Goal: Information Seeking & Learning: Learn about a topic

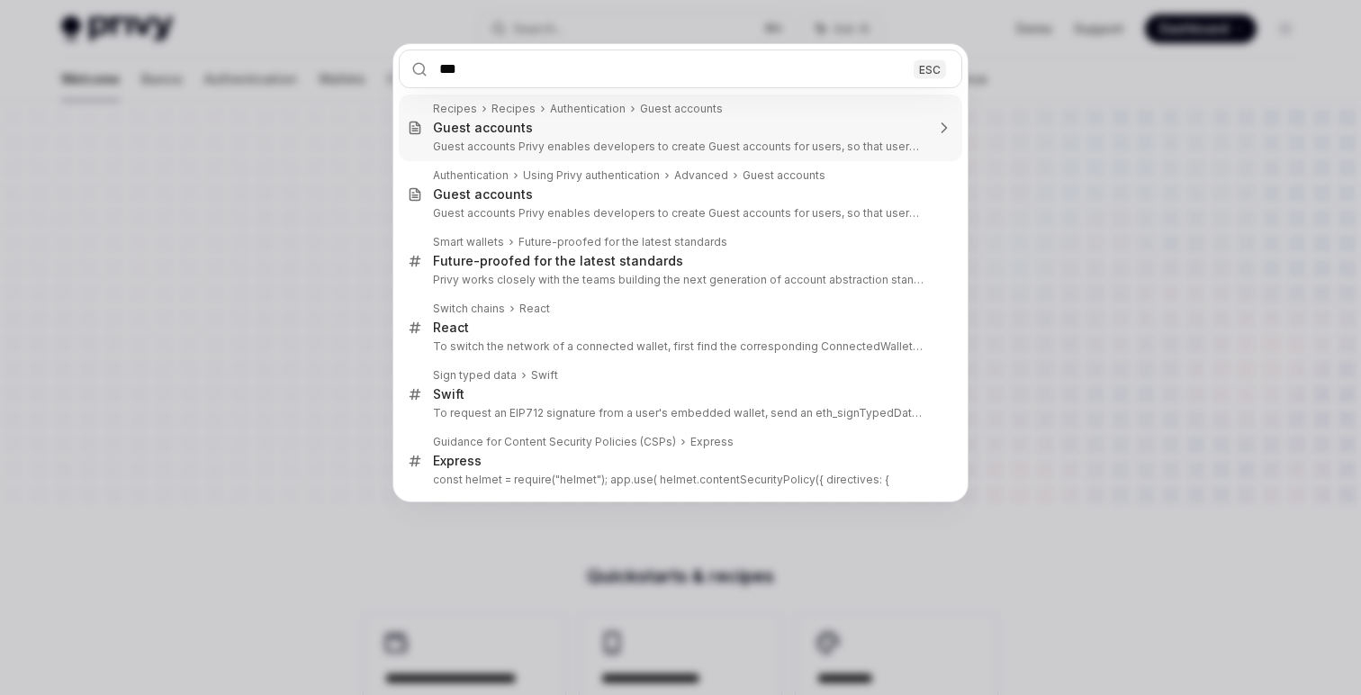
type input "****"
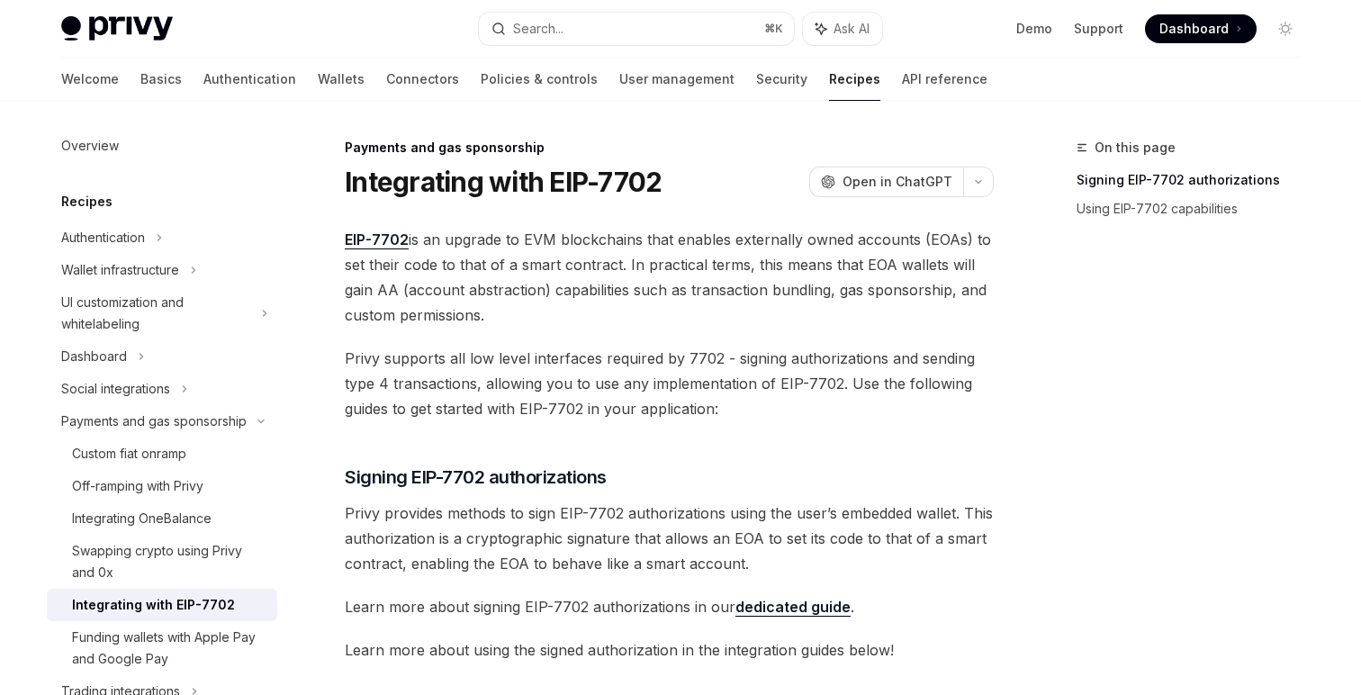
scroll to position [101, 0]
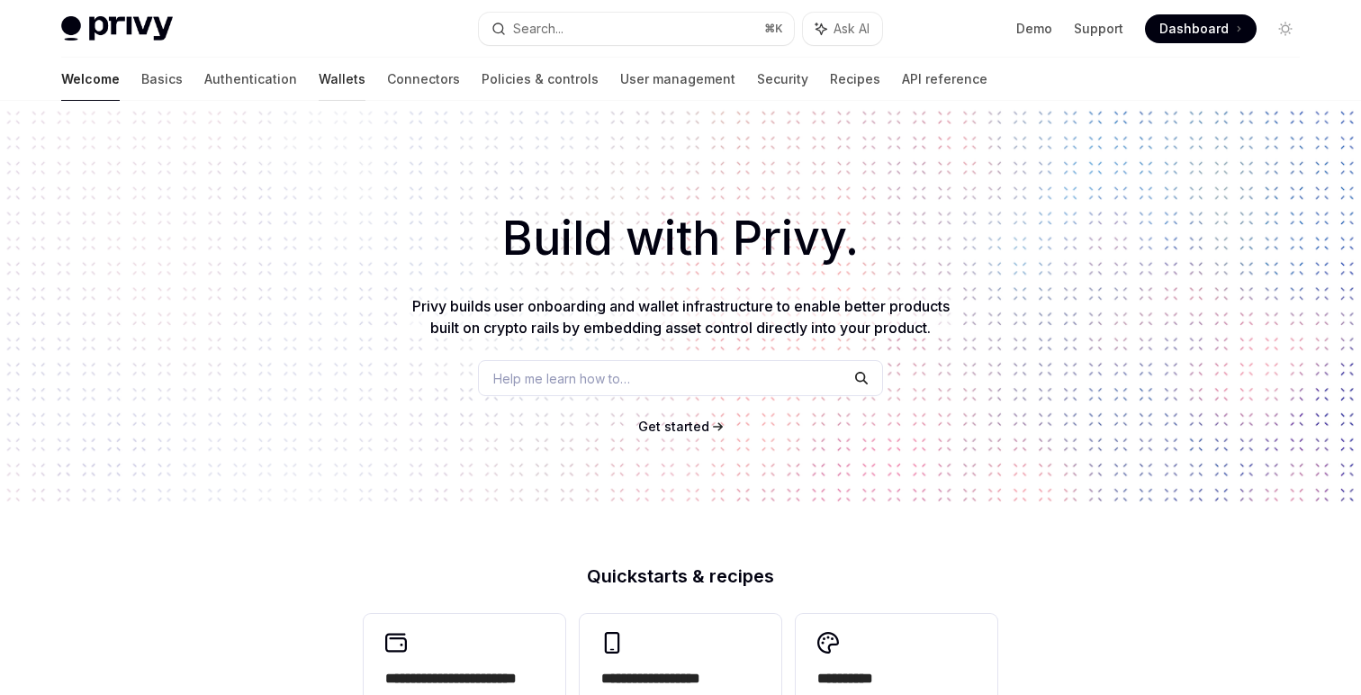
click at [319, 86] on link "Wallets" at bounding box center [342, 79] width 47 height 43
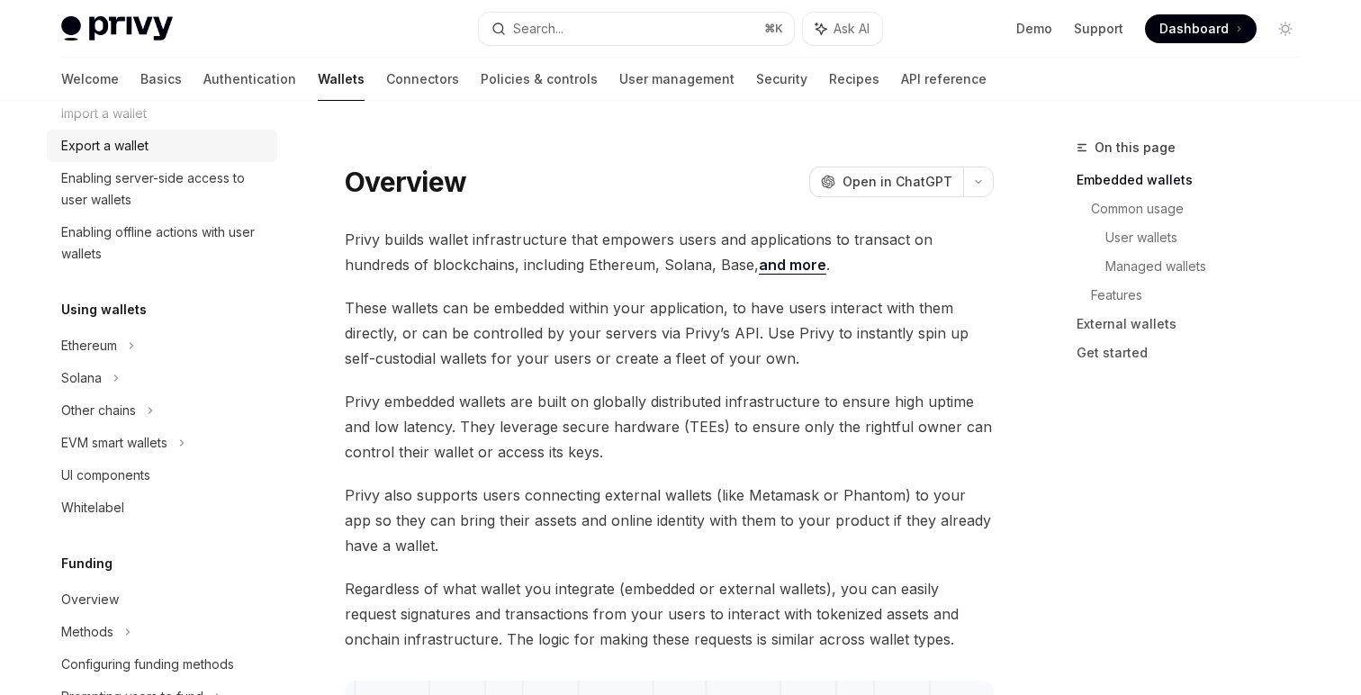
scroll to position [481, 0]
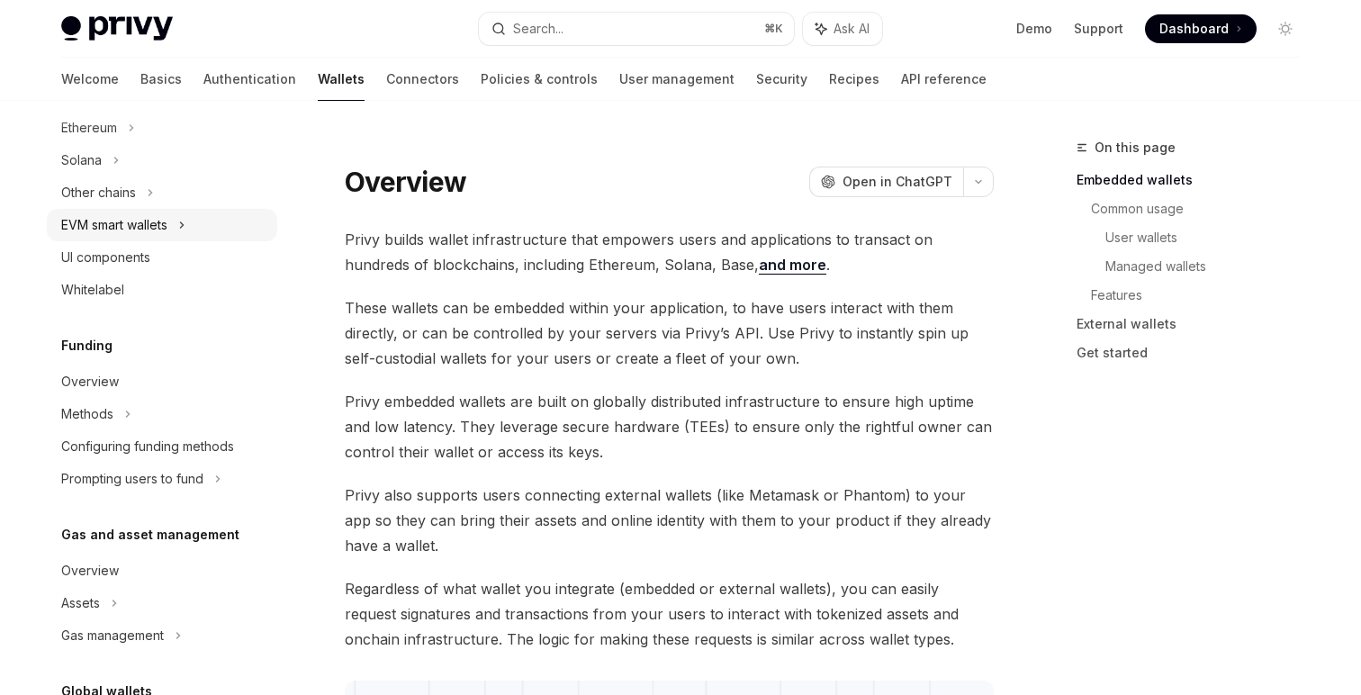
click at [133, 220] on div "EVM smart wallets" at bounding box center [114, 225] width 106 height 22
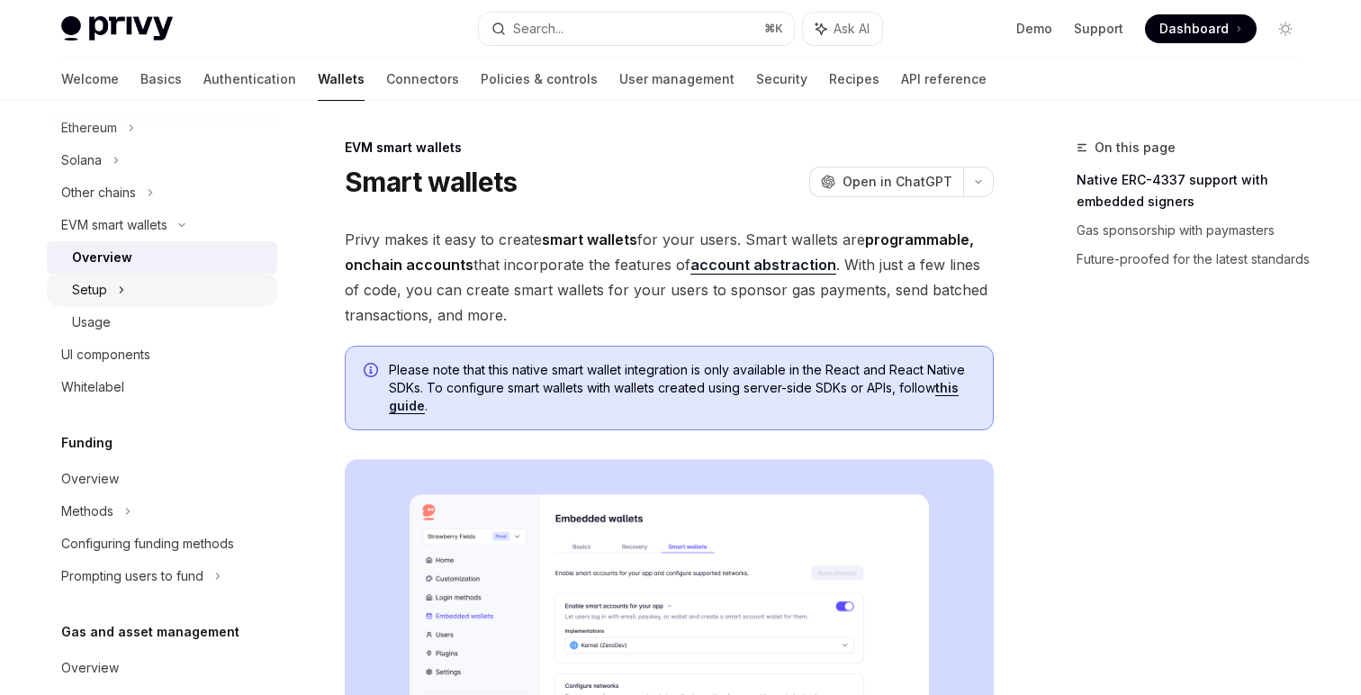
click at [135, 305] on div "Setup" at bounding box center [162, 290] width 230 height 32
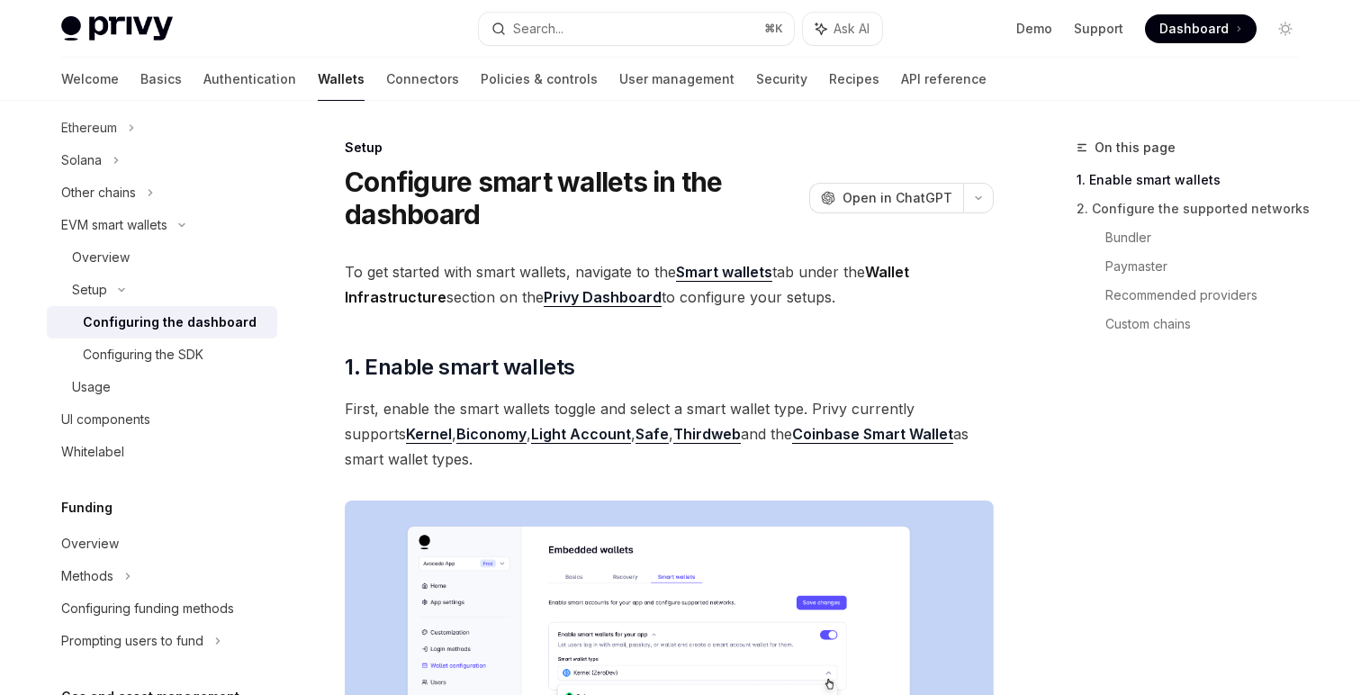
click at [145, 324] on div "Configuring the dashboard" at bounding box center [170, 323] width 174 height 22
click at [161, 379] on div "Usage" at bounding box center [169, 387] width 194 height 22
type textarea "*"
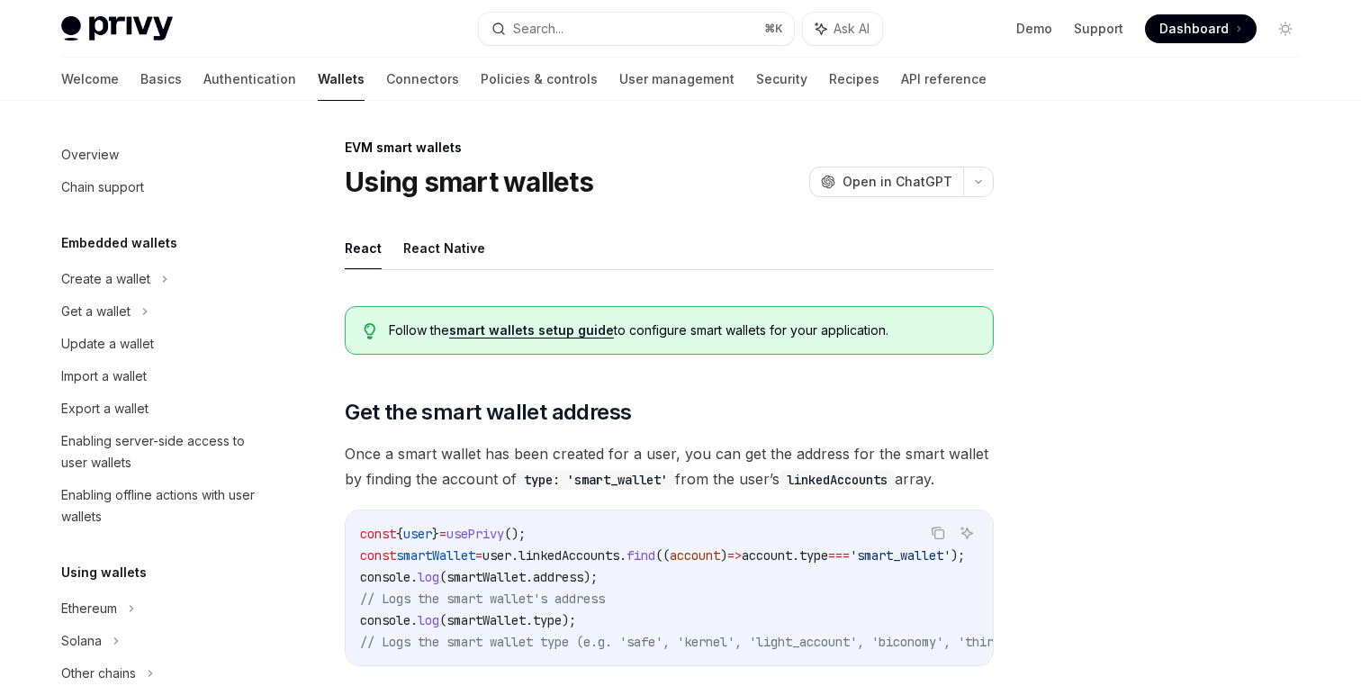
scroll to position [405, 0]
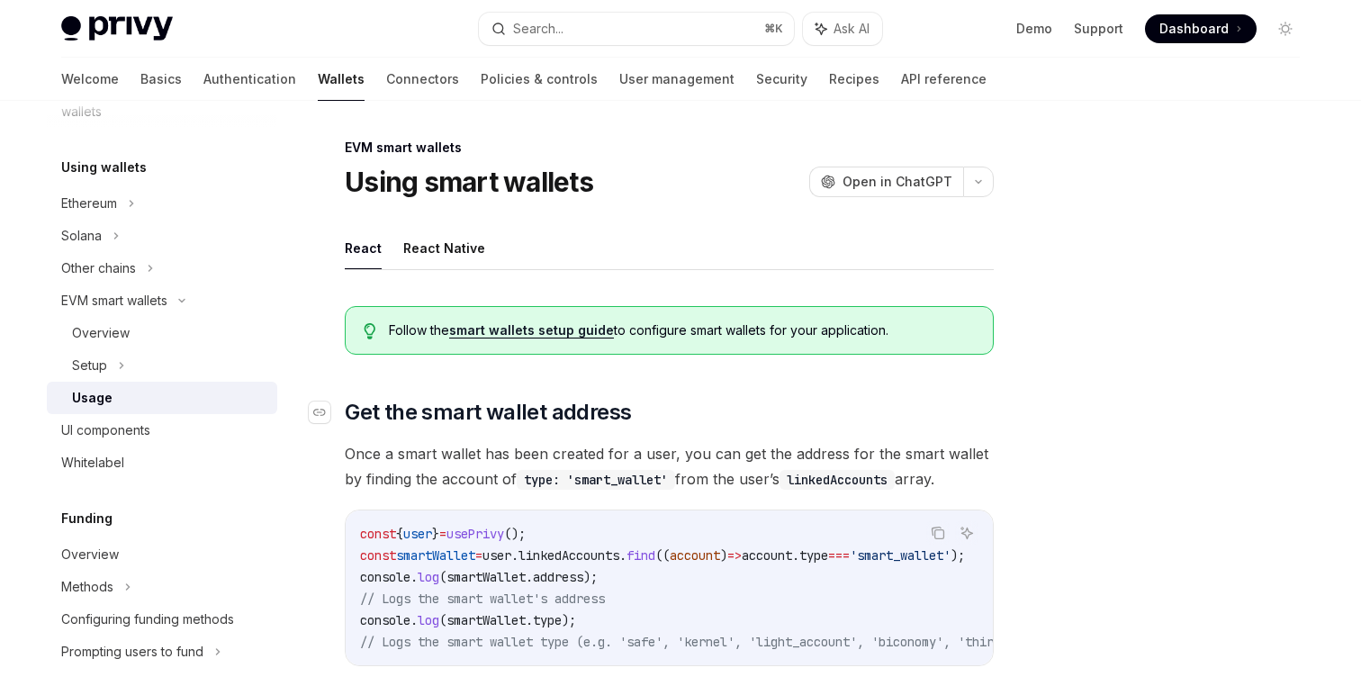
click at [723, 420] on h2 "​ Get the smart wallet address" at bounding box center [669, 412] width 649 height 29
click at [730, 456] on span "Once a smart wallet has been created for a user, you can get the address for th…" at bounding box center [669, 466] width 649 height 50
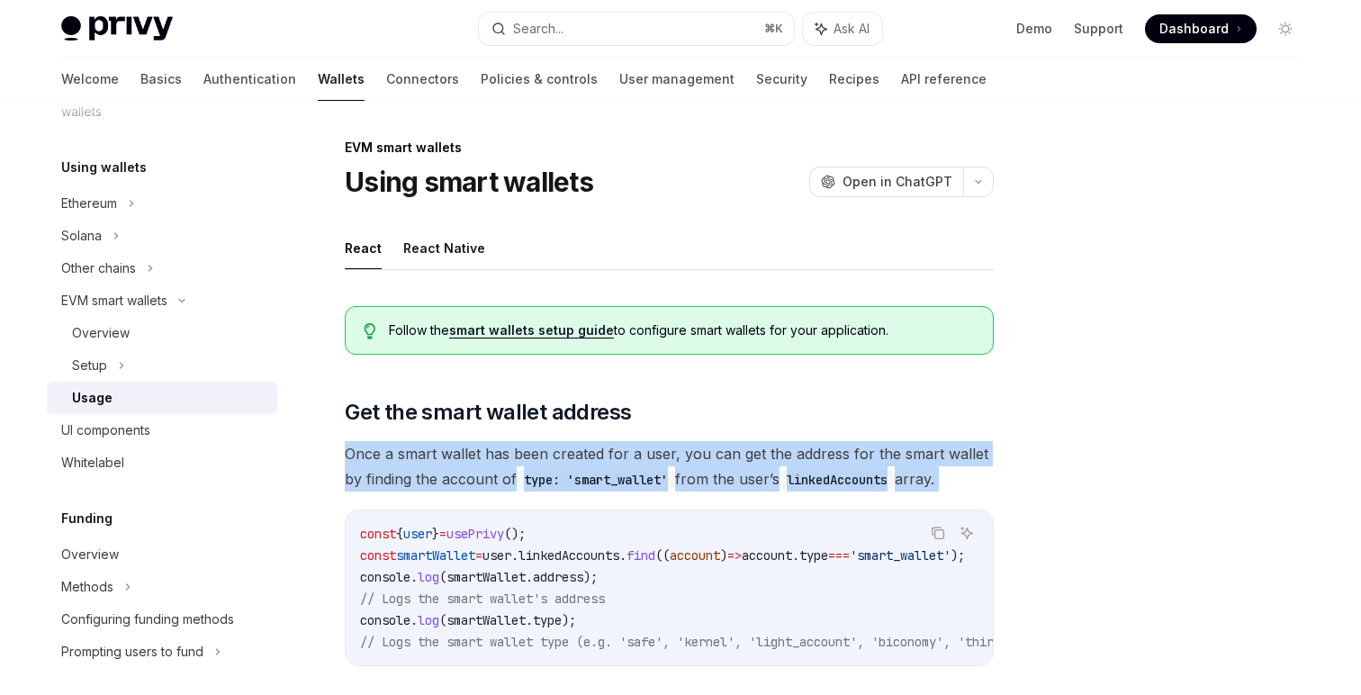
click at [730, 456] on span "Once a smart wallet has been created for a user, you can get the address for th…" at bounding box center [669, 466] width 649 height 50
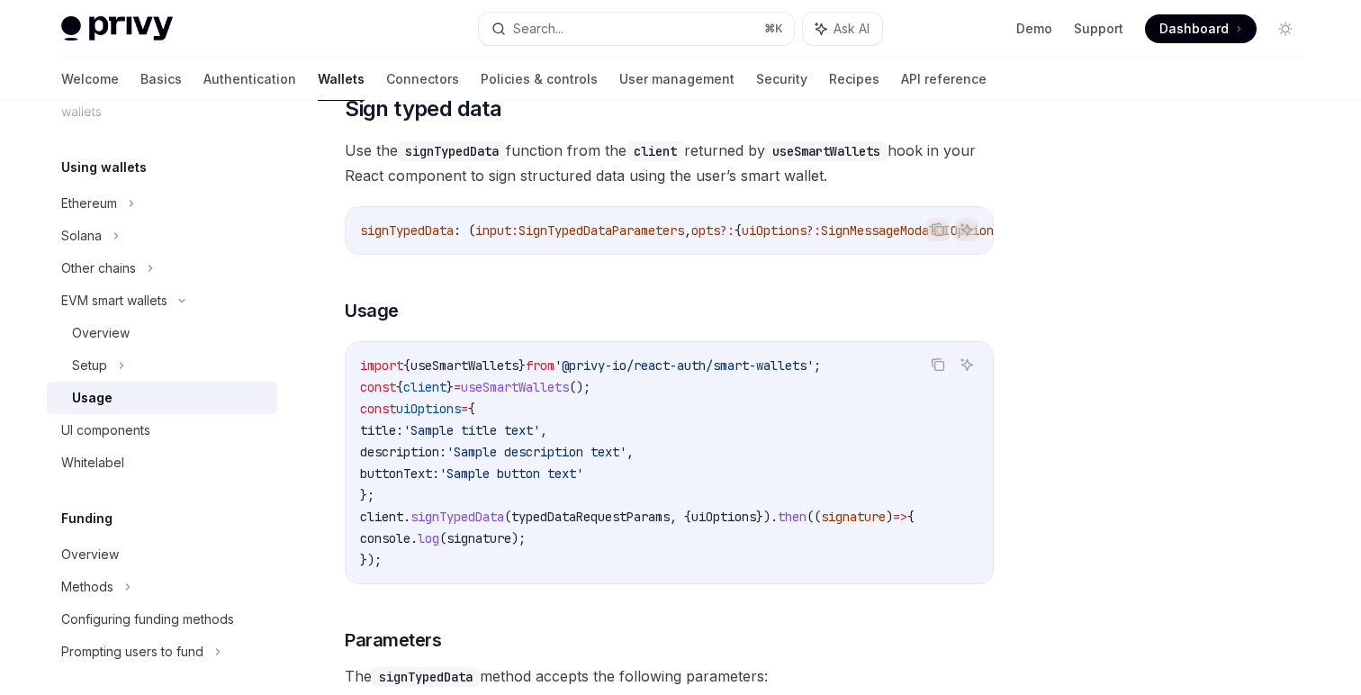
scroll to position [1610, 0]
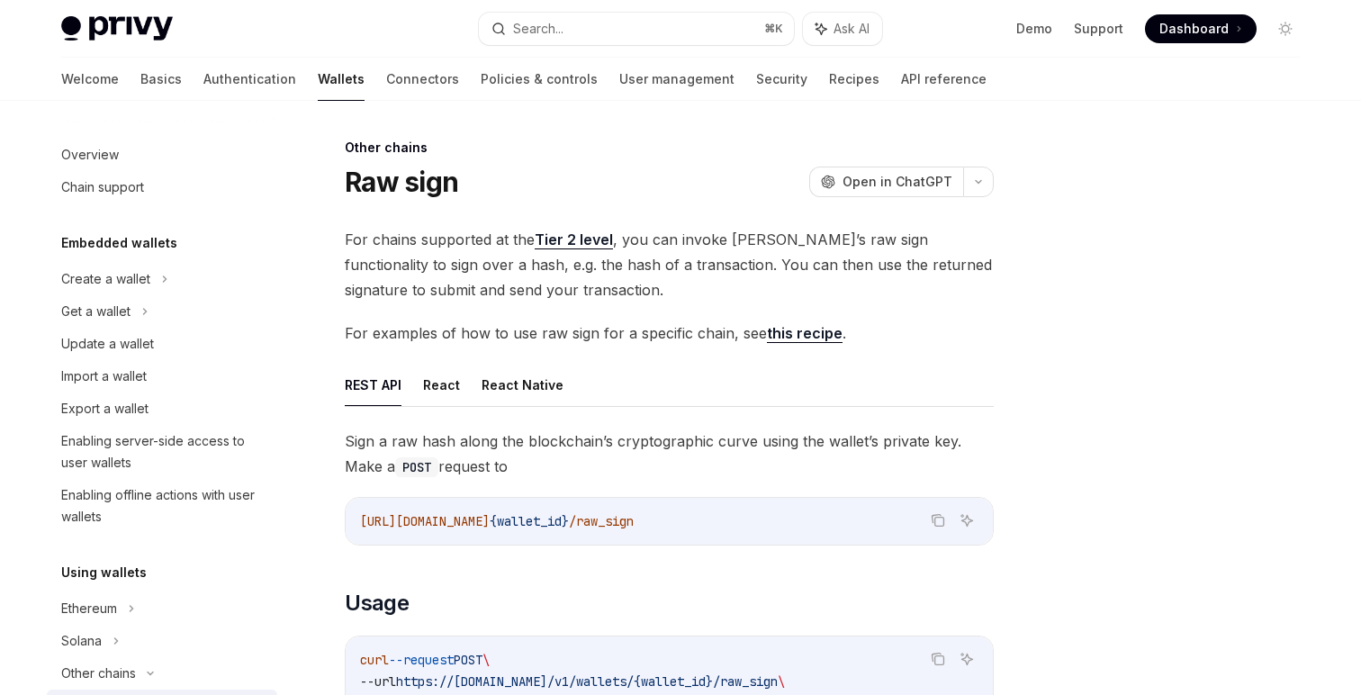
scroll to position [308, 0]
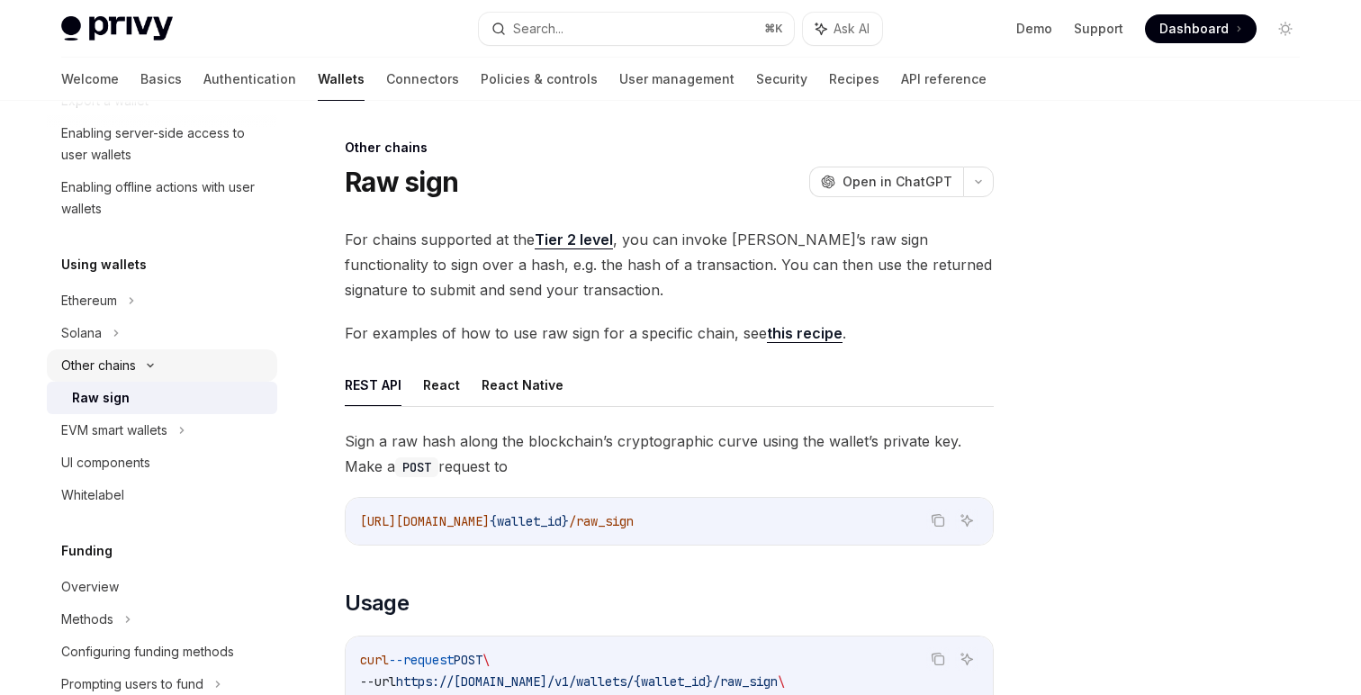
click at [90, 368] on div "Other chains" at bounding box center [98, 366] width 75 height 22
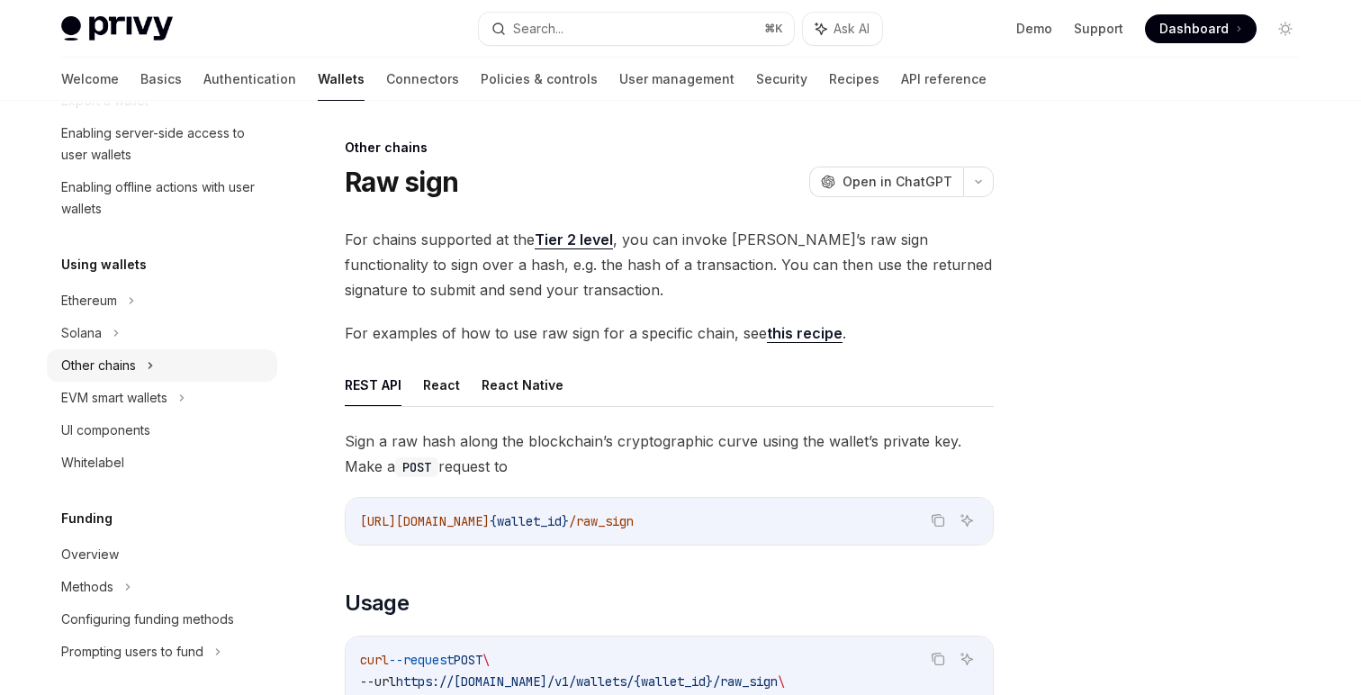
click at [89, 379] on div "Other chains" at bounding box center [162, 365] width 230 height 32
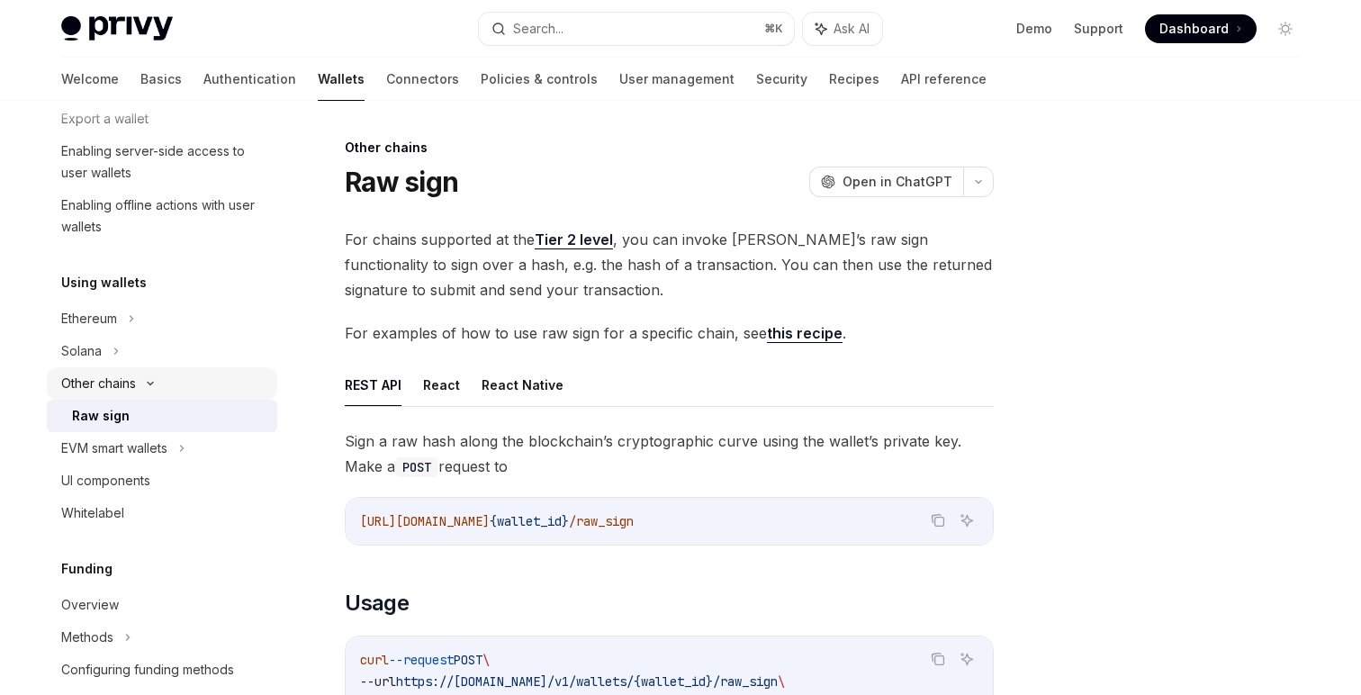
scroll to position [275, 0]
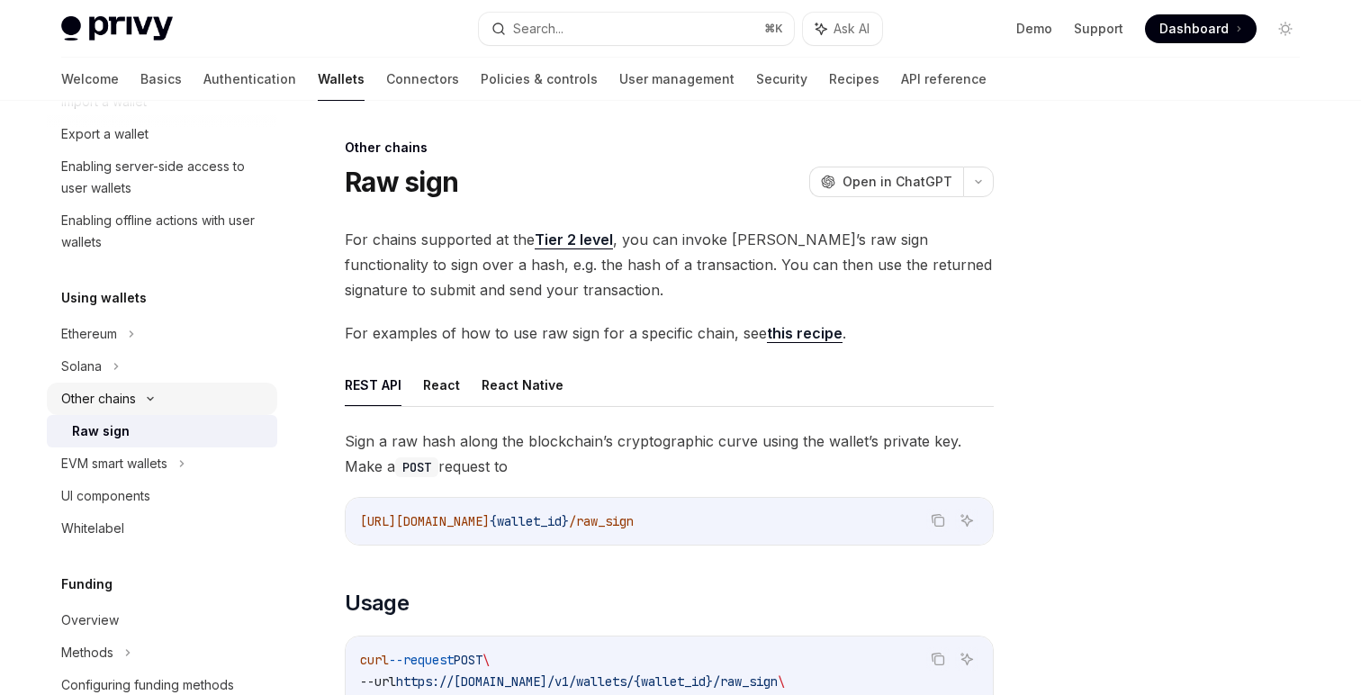
click at [140, 398] on icon at bounding box center [151, 398] width 22 height 7
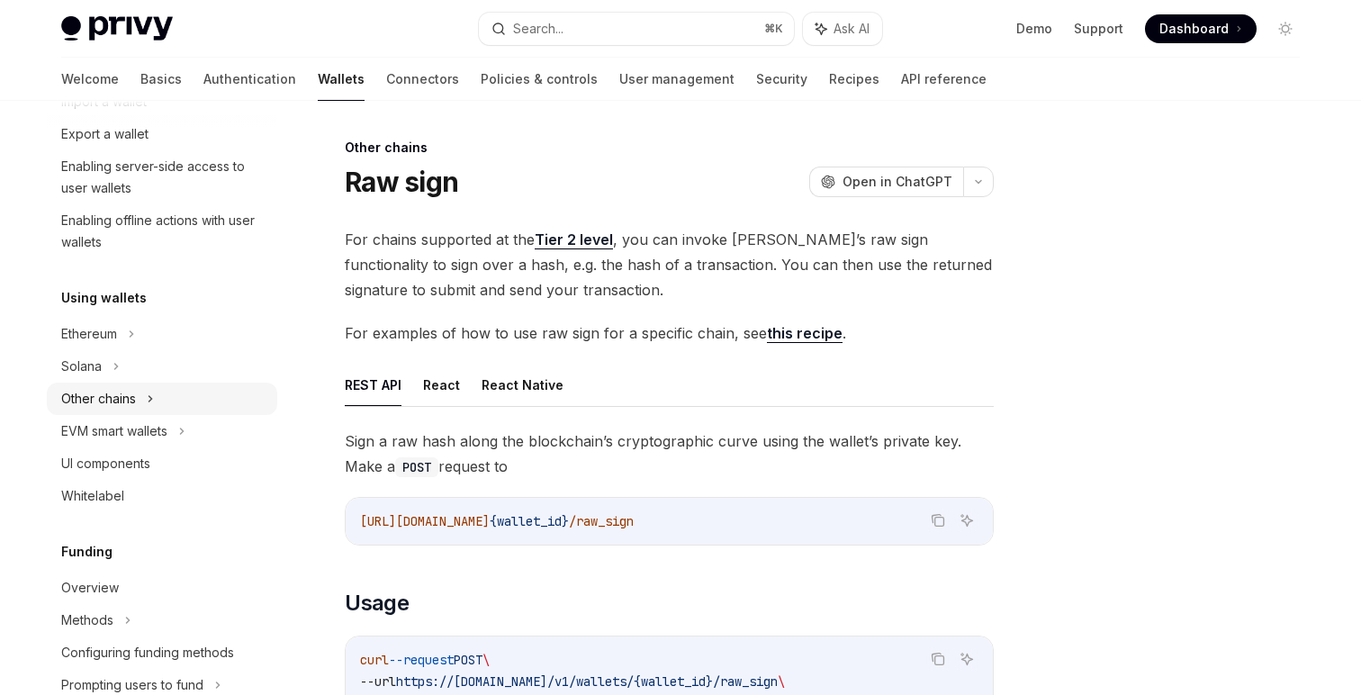
click at [135, 402] on div "Other chains" at bounding box center [98, 399] width 75 height 22
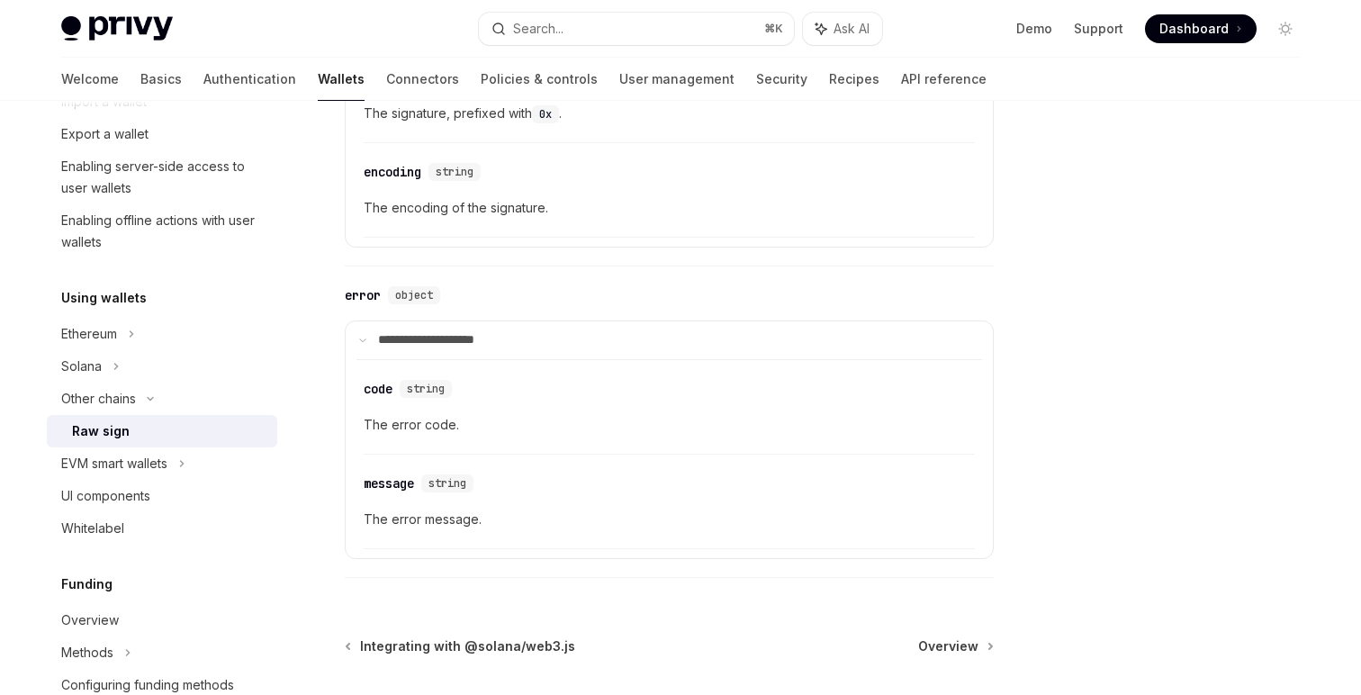
scroll to position [2133, 0]
click at [90, 390] on div "Other chains" at bounding box center [98, 399] width 75 height 22
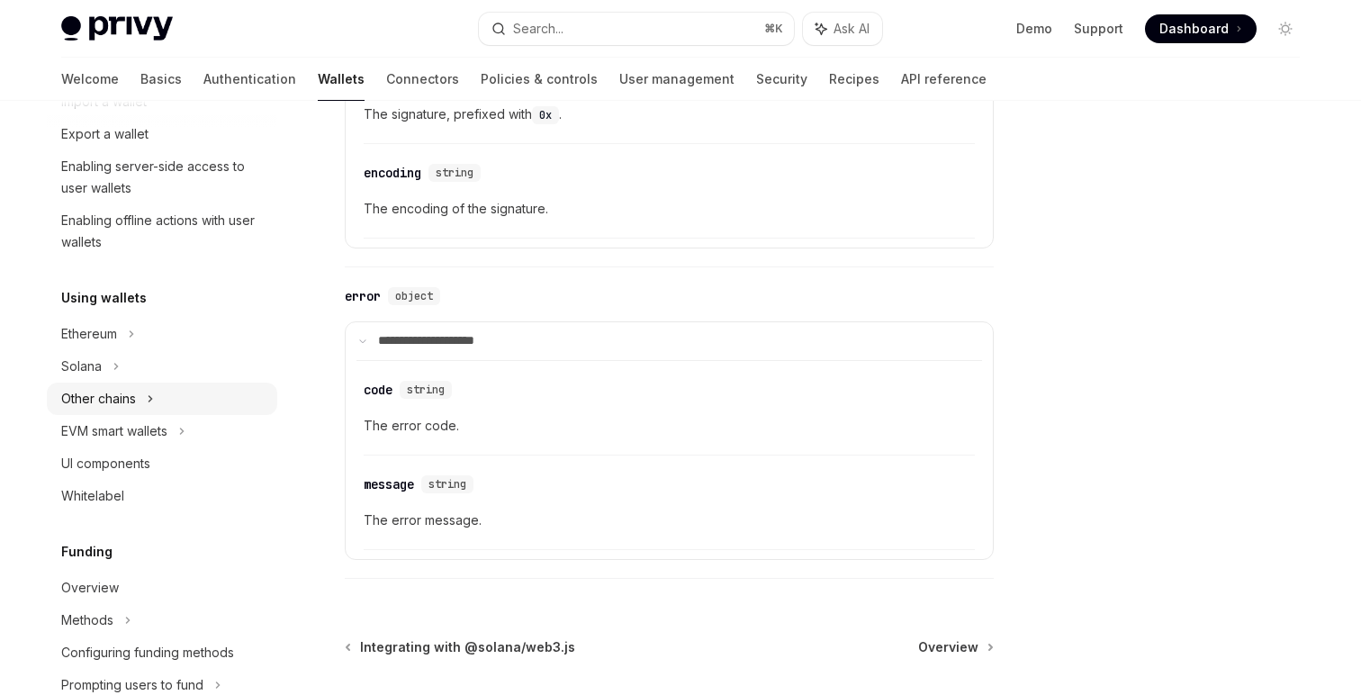
click at [86, 393] on div "Other chains" at bounding box center [98, 399] width 75 height 22
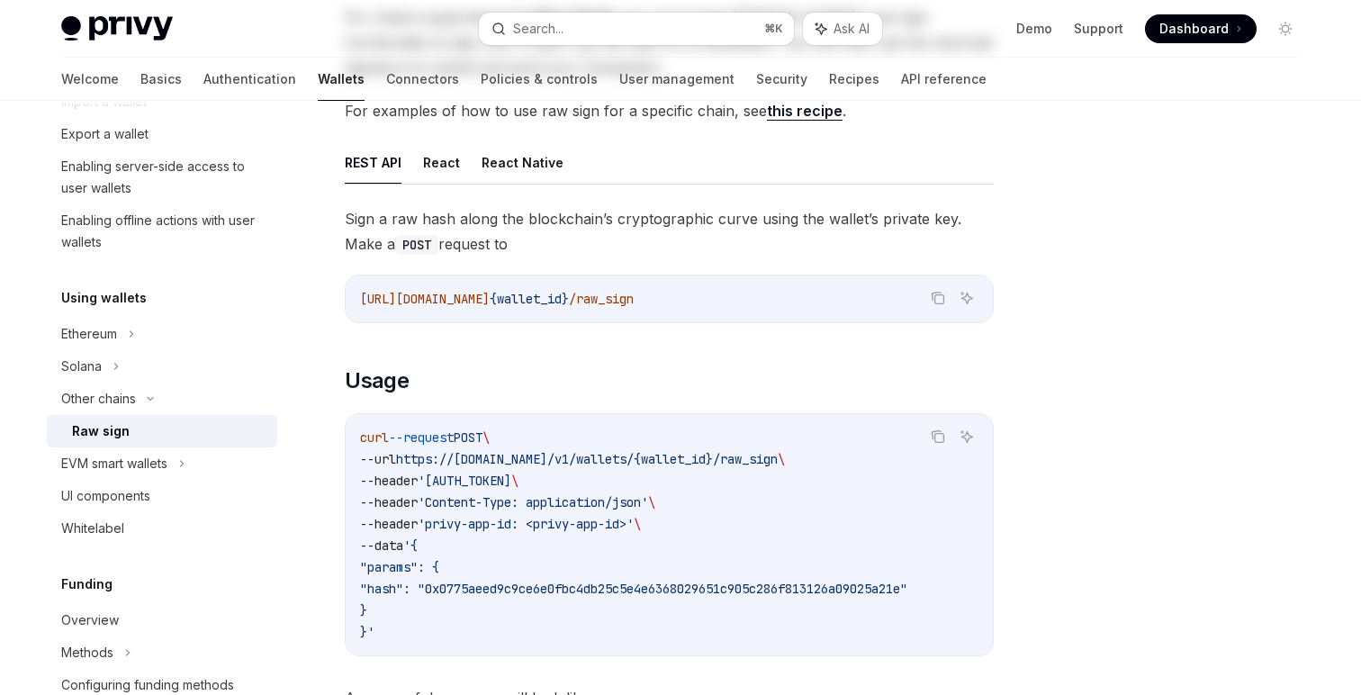
scroll to position [0, 0]
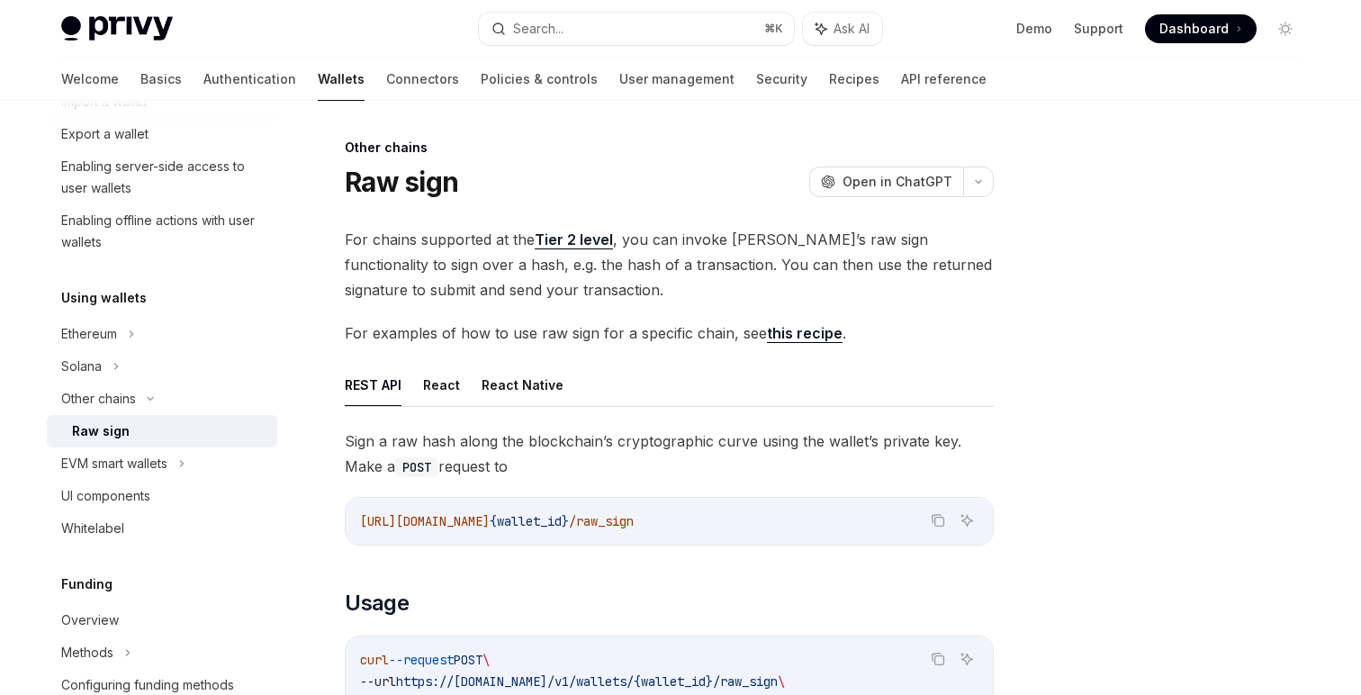
click at [813, 339] on link "this recipe" at bounding box center [805, 333] width 76 height 19
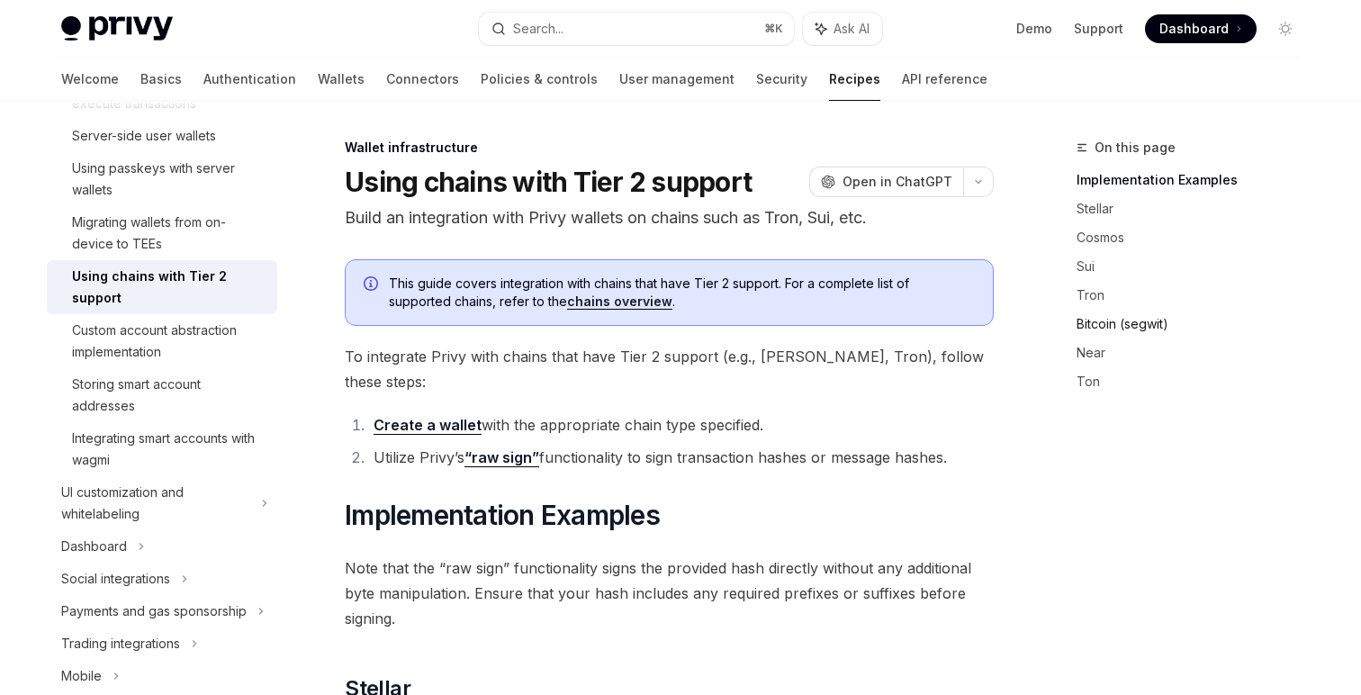
click at [1115, 330] on link "Bitcoin (segwit)" at bounding box center [1196, 324] width 238 height 29
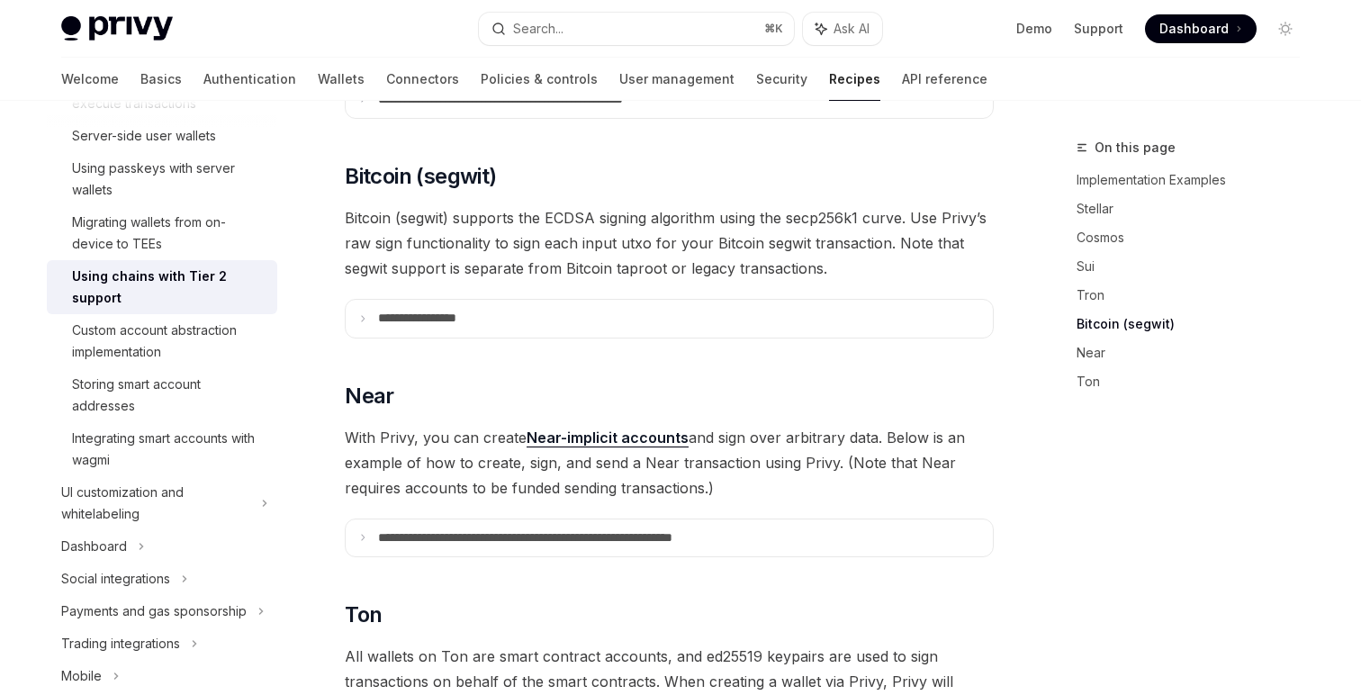
type textarea "*"
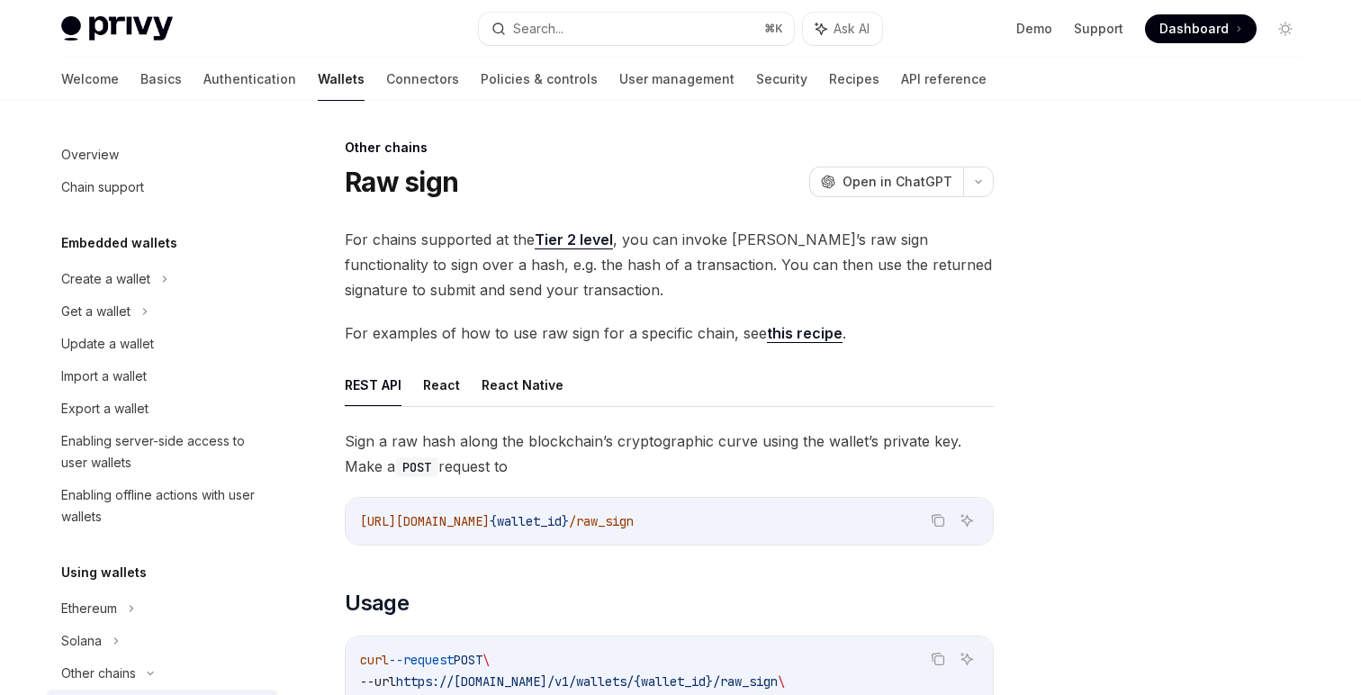
scroll to position [308, 0]
